Goal: Task Accomplishment & Management: Use online tool/utility

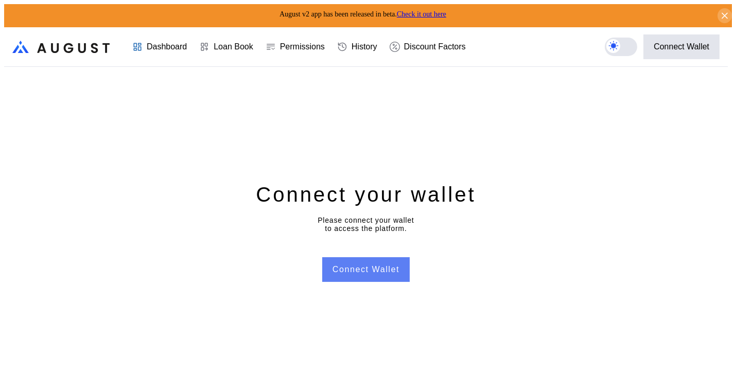
click at [379, 263] on button "Connect Wallet" at bounding box center [366, 269] width 88 height 25
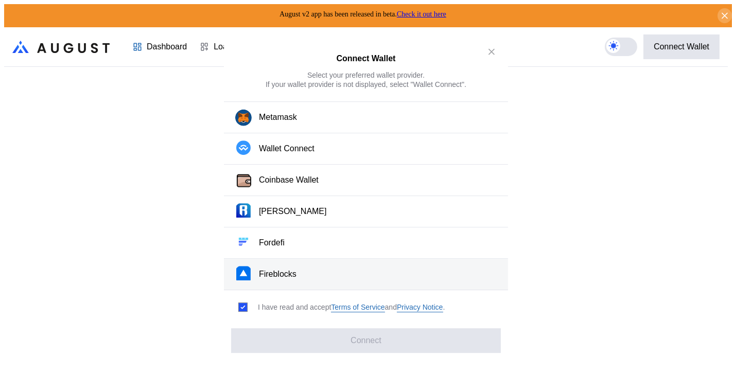
click at [296, 259] on button "Fireblocks" at bounding box center [366, 274] width 284 height 31
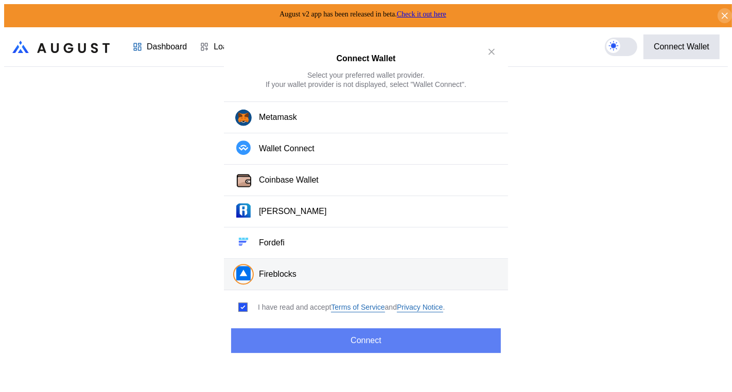
click at [363, 331] on button "Connect" at bounding box center [366, 340] width 270 height 25
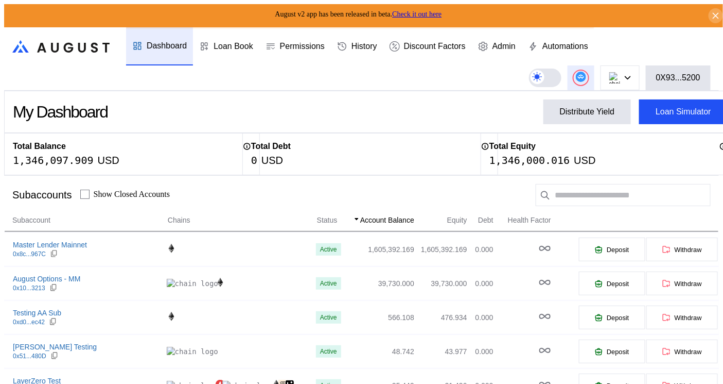
click at [577, 72] on button at bounding box center [581, 77] width 27 height 25
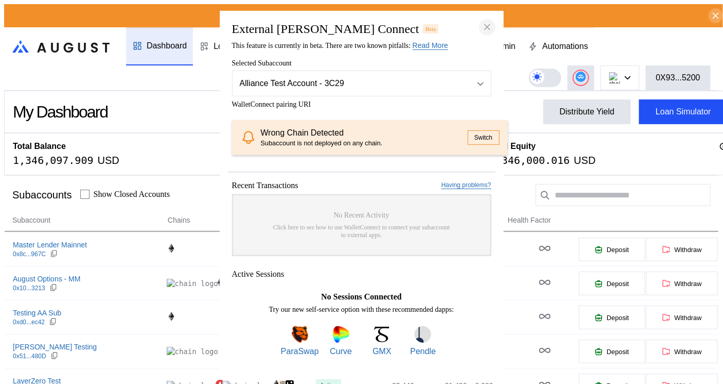
click at [493, 20] on button "close modal" at bounding box center [487, 27] width 16 height 16
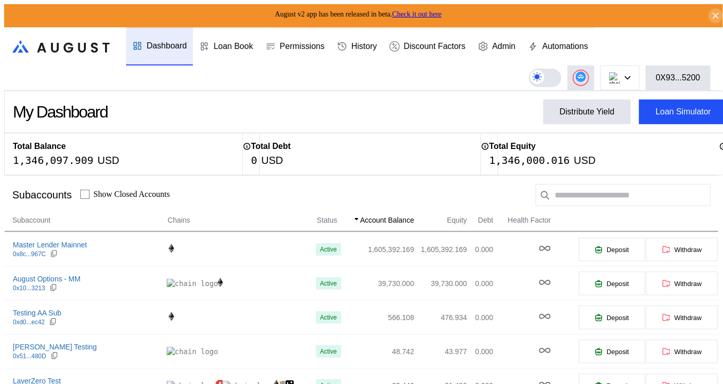
click at [638, 40] on header ".cls-1 { fill: url(#radial-gradient); } .cls-1, .cls-2 { stroke-width: 0px; } .…" at bounding box center [361, 58] width 715 height 63
click at [581, 74] on circle at bounding box center [581, 77] width 10 height 10
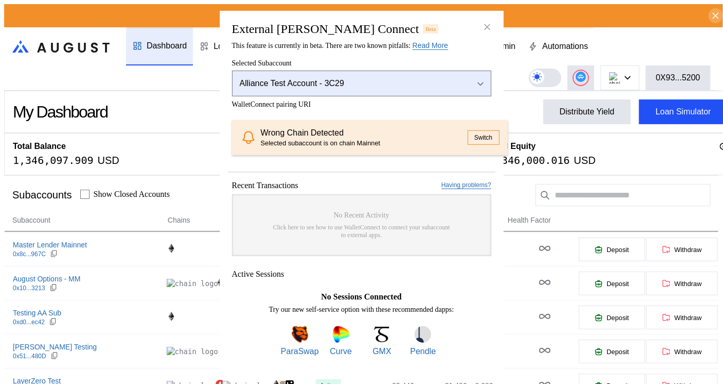
click at [346, 80] on div "Alliance Test Account - 3C29" at bounding box center [348, 82] width 217 height 9
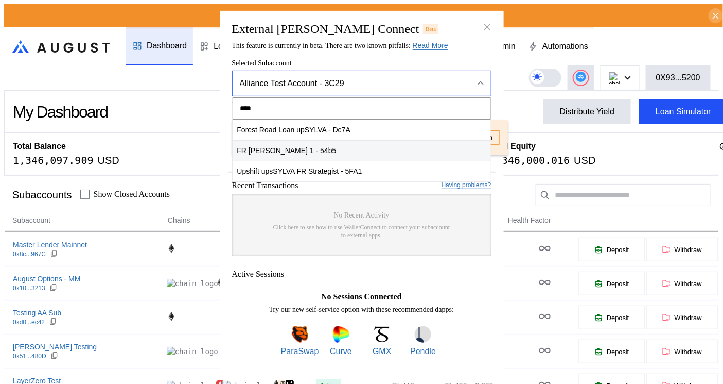
type input "****"
click at [304, 147] on span "FR [PERSON_NAME] 1 - 54b5" at bounding box center [362, 150] width 258 height 21
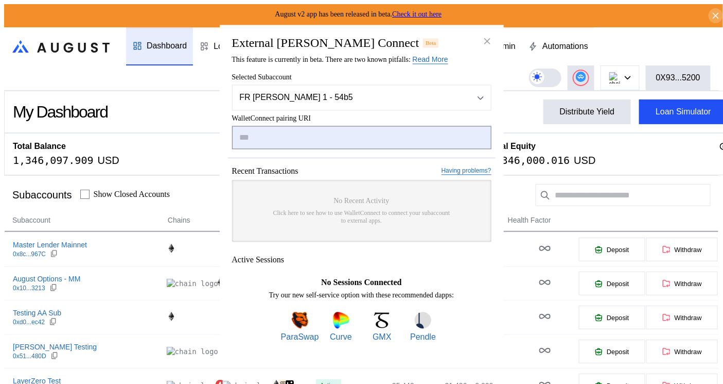
click at [349, 133] on input "modal" at bounding box center [361, 137] width 259 height 23
paste input "**********"
type input "**********"
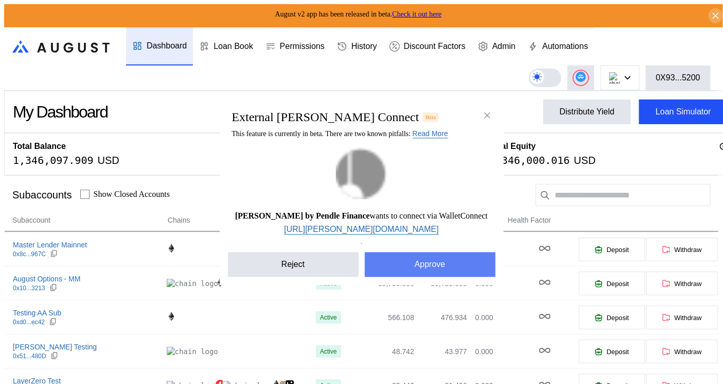
click at [417, 271] on button "Approve" at bounding box center [430, 264] width 131 height 25
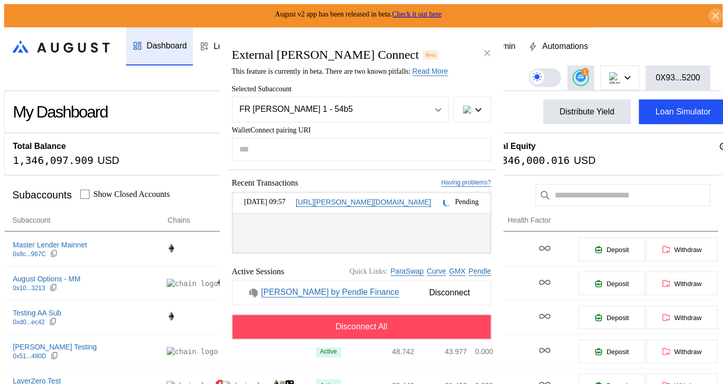
click at [450, 51] on div "External [PERSON_NAME] Connect Beta" at bounding box center [362, 55] width 268 height 14
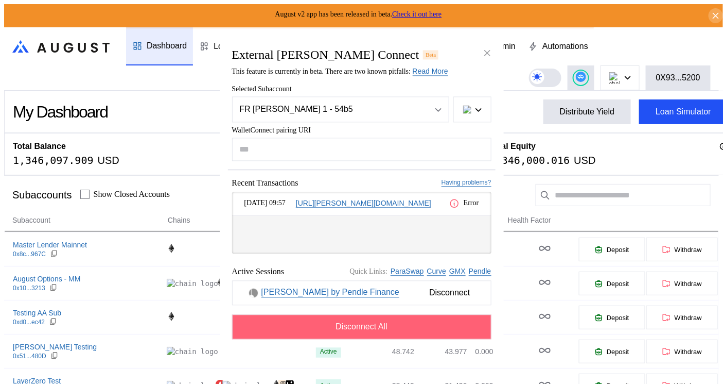
click at [372, 331] on span "Disconnect All" at bounding box center [362, 326] width 52 height 9
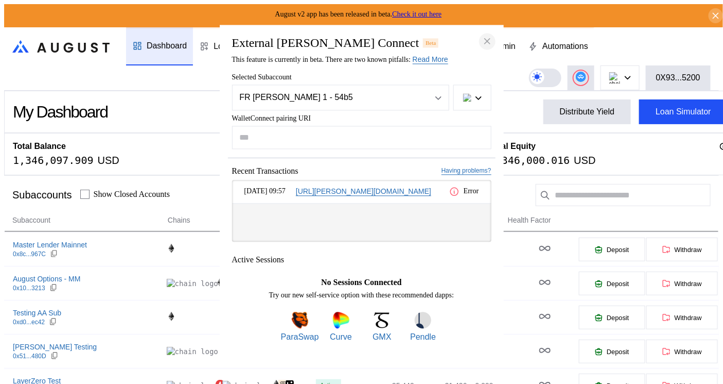
click at [486, 128] on input "modal" at bounding box center [361, 137] width 259 height 23
click at [492, 40] on icon "close modal" at bounding box center [487, 41] width 10 height 11
